Goal: Task Accomplishment & Management: Use online tool/utility

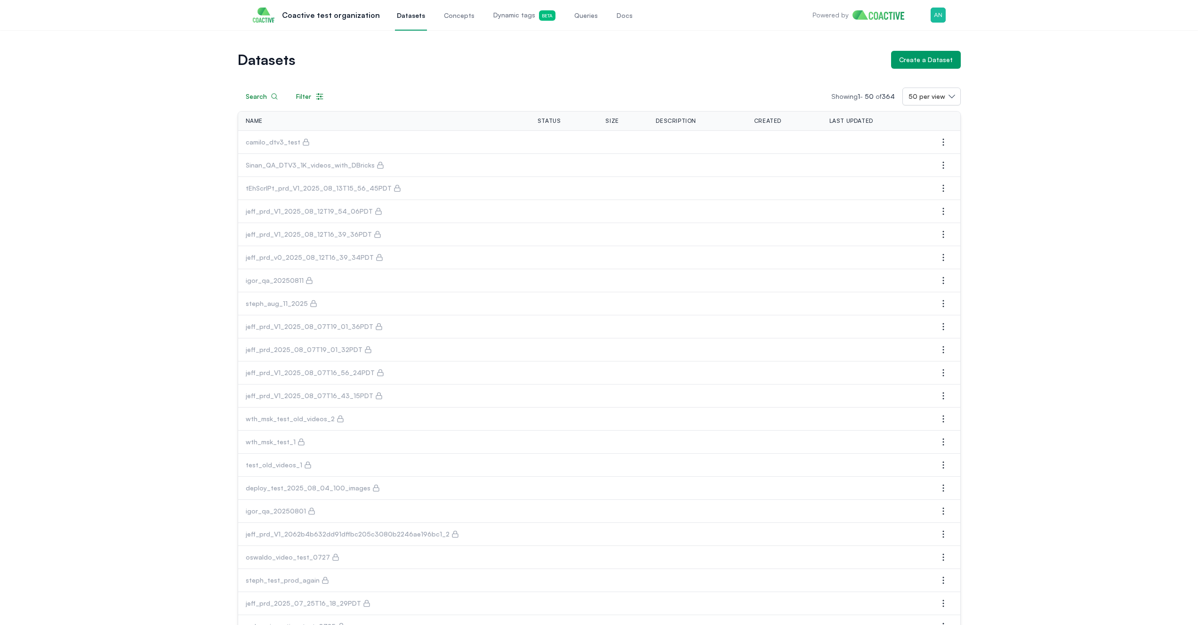
drag, startPoint x: 664, startPoint y: 64, endPoint x: 649, endPoint y: 59, distance: 15.9
click at [664, 64] on h1 "Datasets" at bounding box center [561, 59] width 646 height 13
click at [942, 16] on img "button" at bounding box center [937, 15] width 15 height 15
click at [900, 57] on span "Coactive test organization" at bounding box center [888, 61] width 97 height 9
click at [877, 91] on div "Switch organization" at bounding box center [871, 95] width 62 height 9
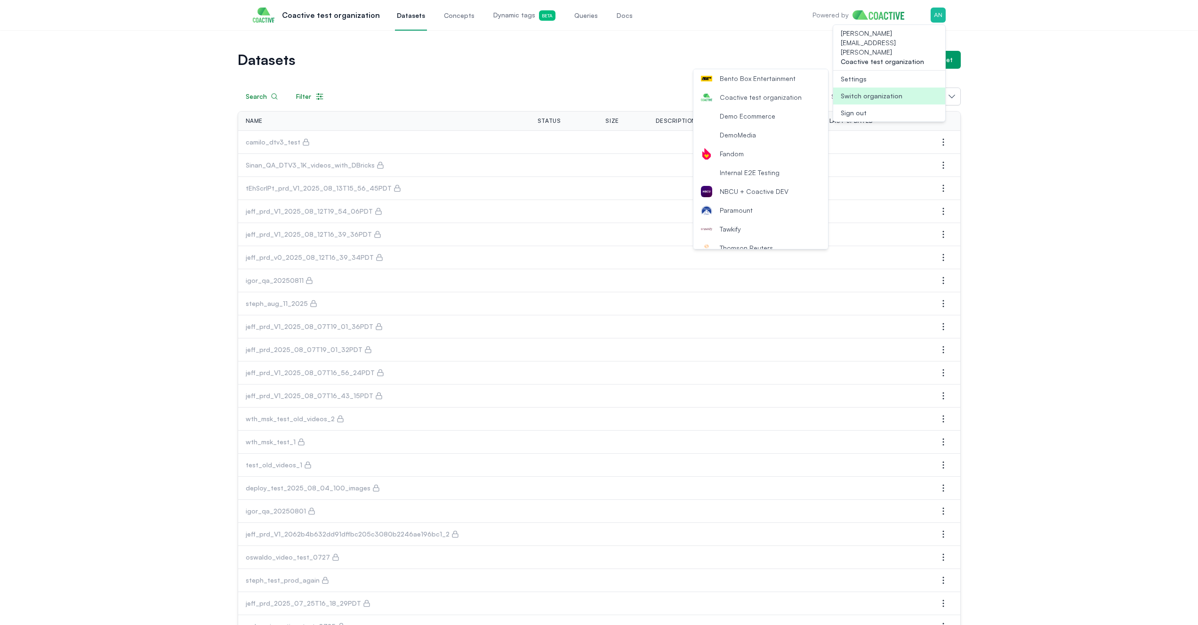
click at [765, 194] on span "NBCU + Coactive DEV" at bounding box center [754, 191] width 69 height 9
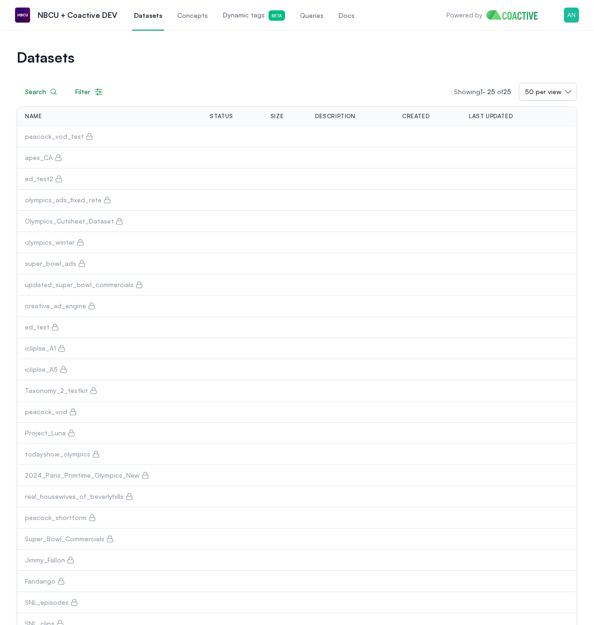
click at [310, 16] on span "Queries" at bounding box center [312, 15] width 24 height 9
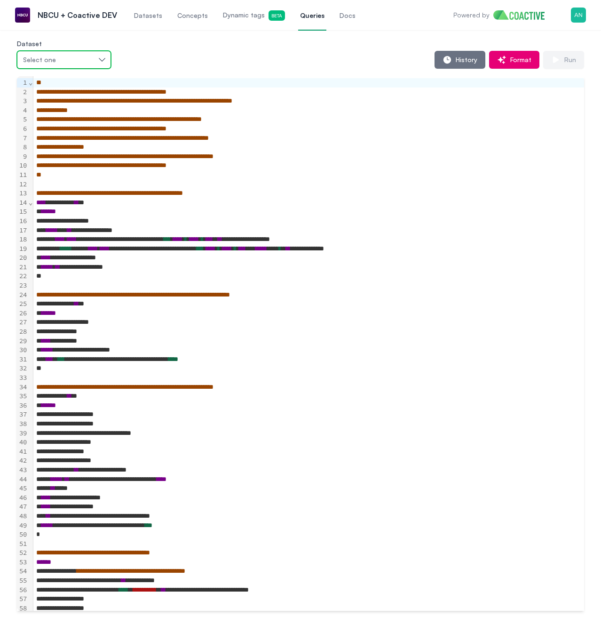
click at [69, 65] on button "Select one" at bounding box center [64, 60] width 94 height 18
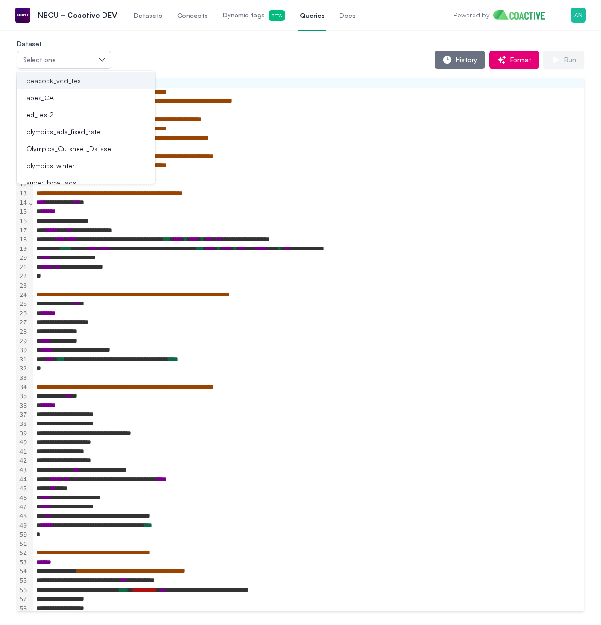
click at [73, 81] on span "peacock_vod_test" at bounding box center [54, 80] width 57 height 9
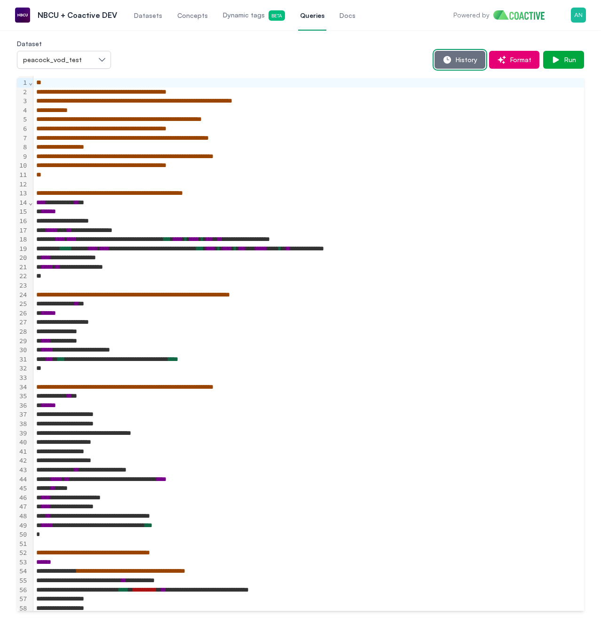
click at [469, 62] on span "History" at bounding box center [464, 59] width 25 height 9
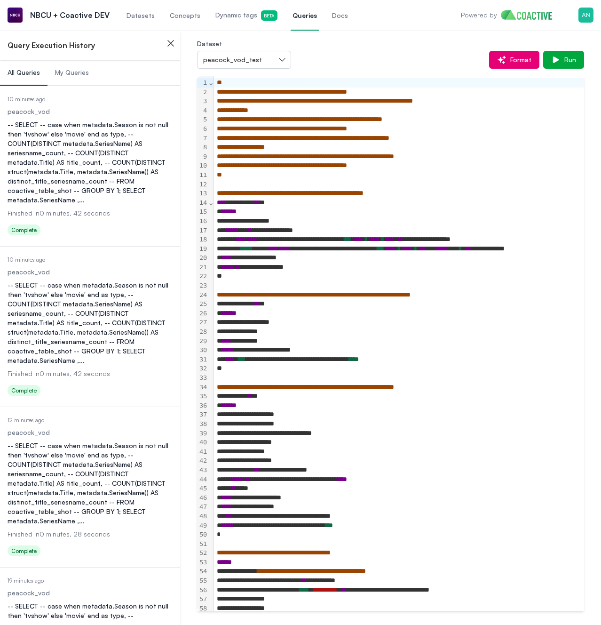
click at [53, 298] on div "-- SELECT -- case when metadata.Season is not null then 'tvshow' else 'movie' e…" at bounding box center [90, 322] width 165 height 85
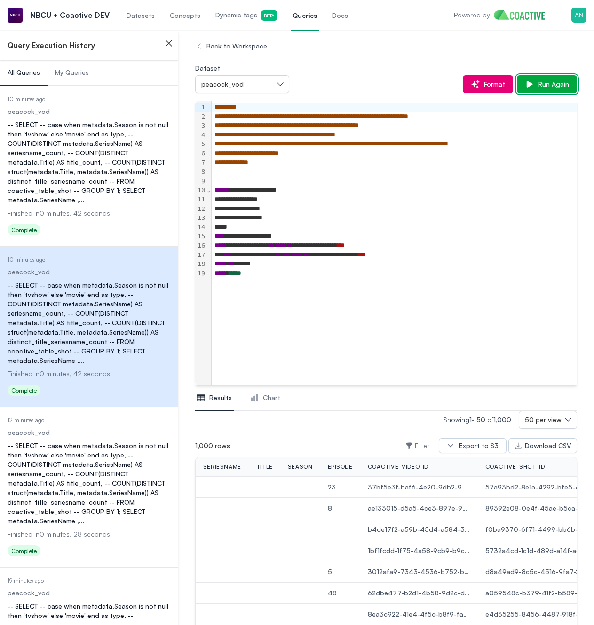
click at [559, 84] on span "Run Again" at bounding box center [552, 84] width 35 height 9
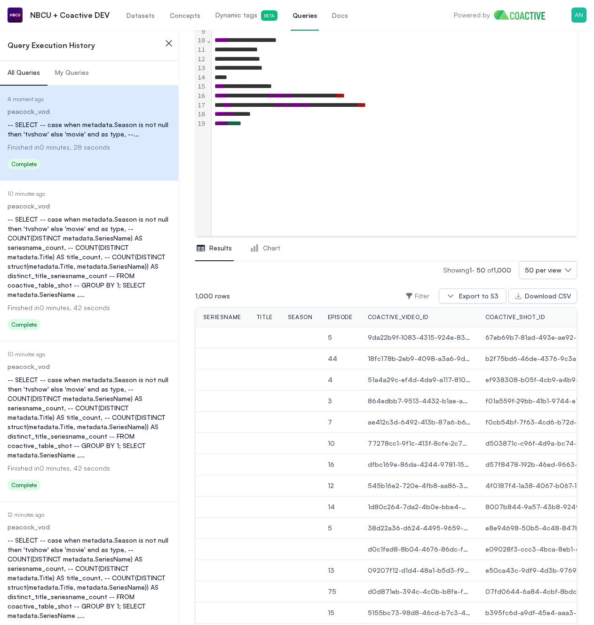
scroll to position [8, 0]
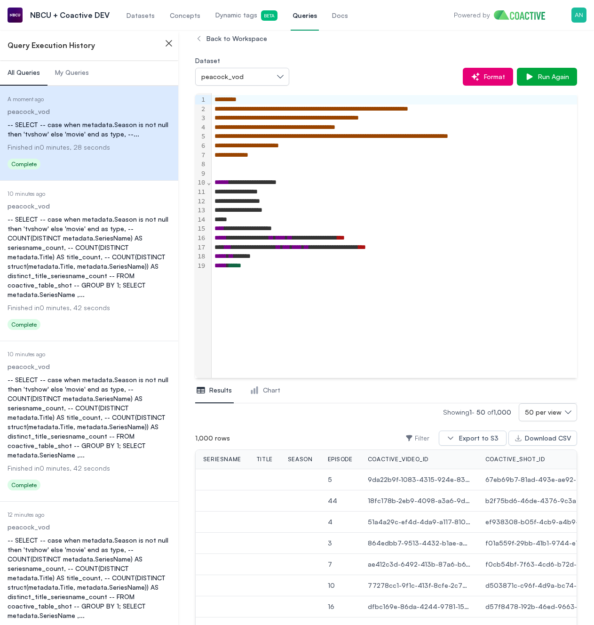
scroll to position [56, 0]
